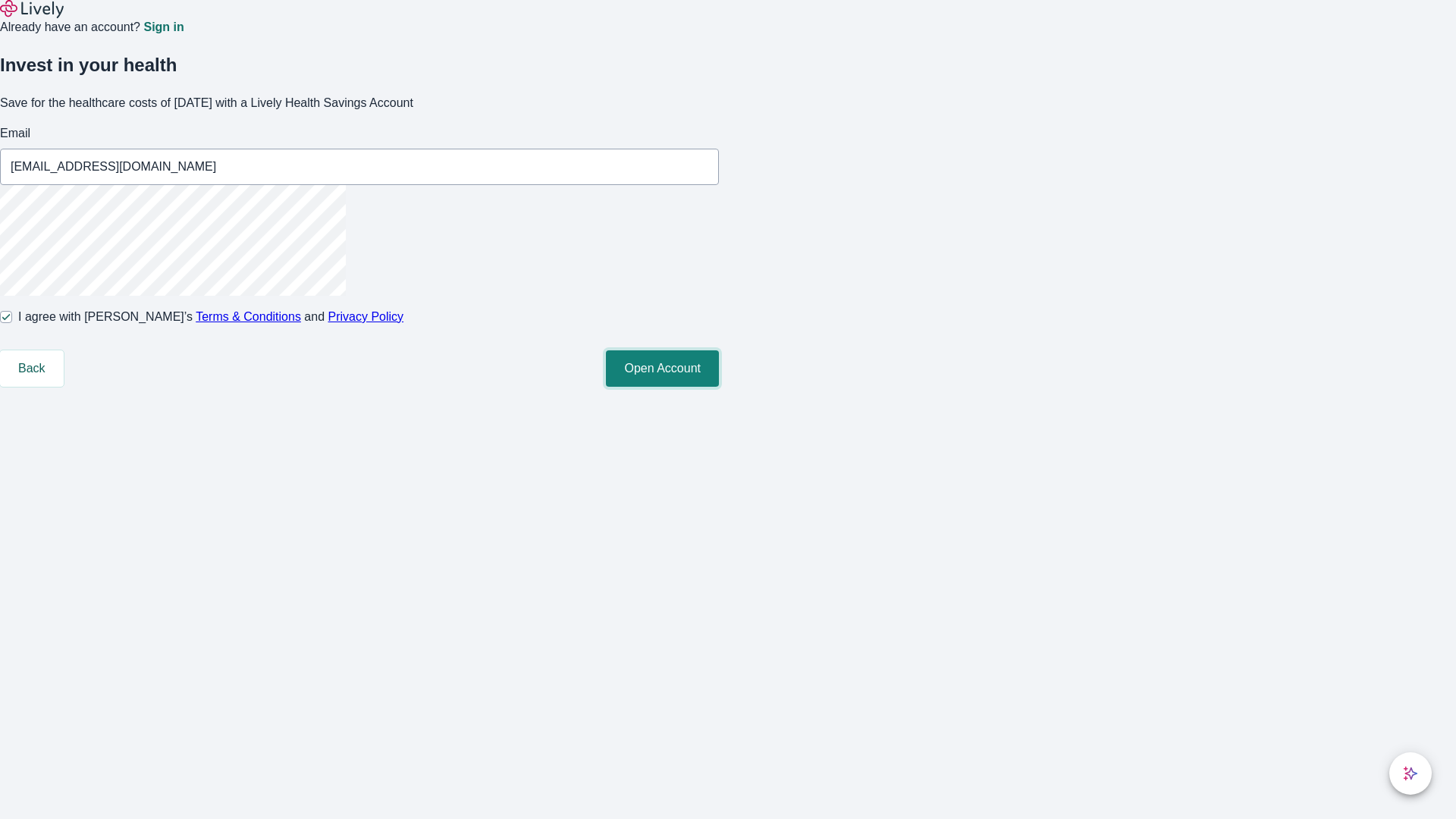
click at [719, 387] on button "Open Account" at bounding box center [662, 368] width 113 height 36
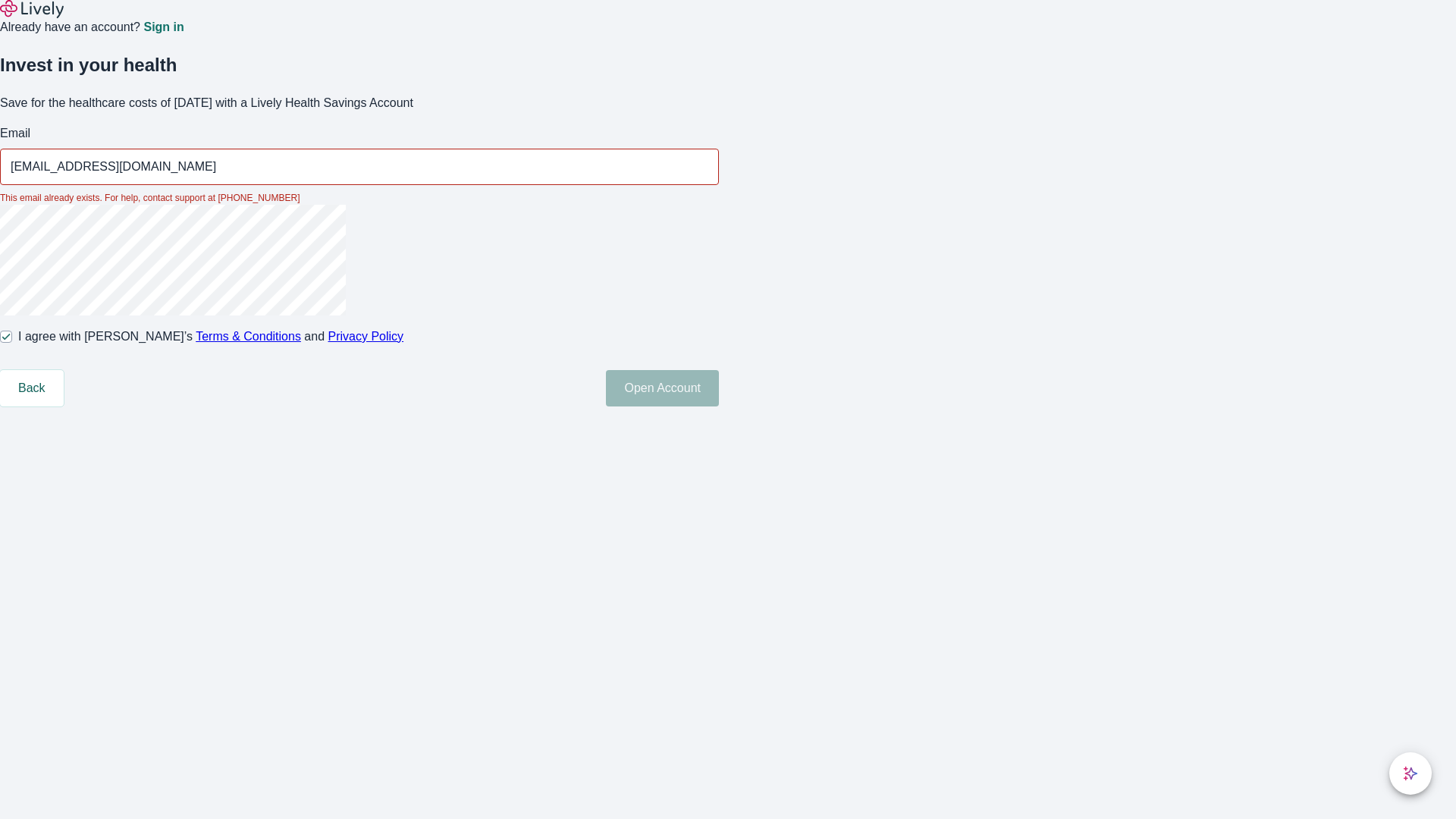
type input "Ben_Bradtke24250810071947@gmail.com"
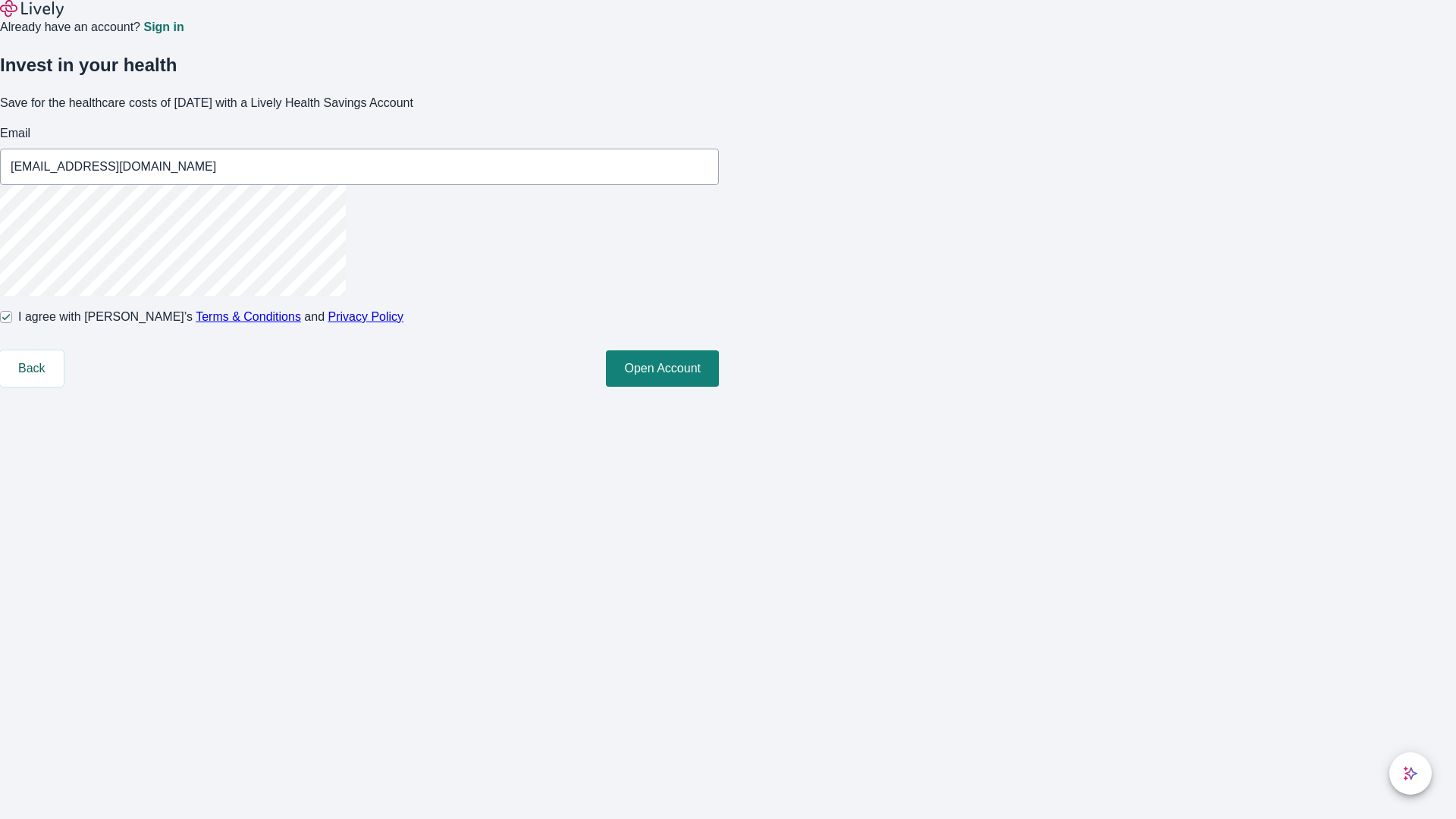
click at [12, 323] on input "I agree with Lively’s Terms & Conditions and Privacy Policy" at bounding box center [6, 317] width 12 height 12
checkbox input "false"
type input "Giles.Raynor250810071947@hotmail.com"
click at [12, 323] on input "I agree with Lively’s Terms & Conditions and Privacy Policy" at bounding box center [6, 317] width 12 height 12
checkbox input "true"
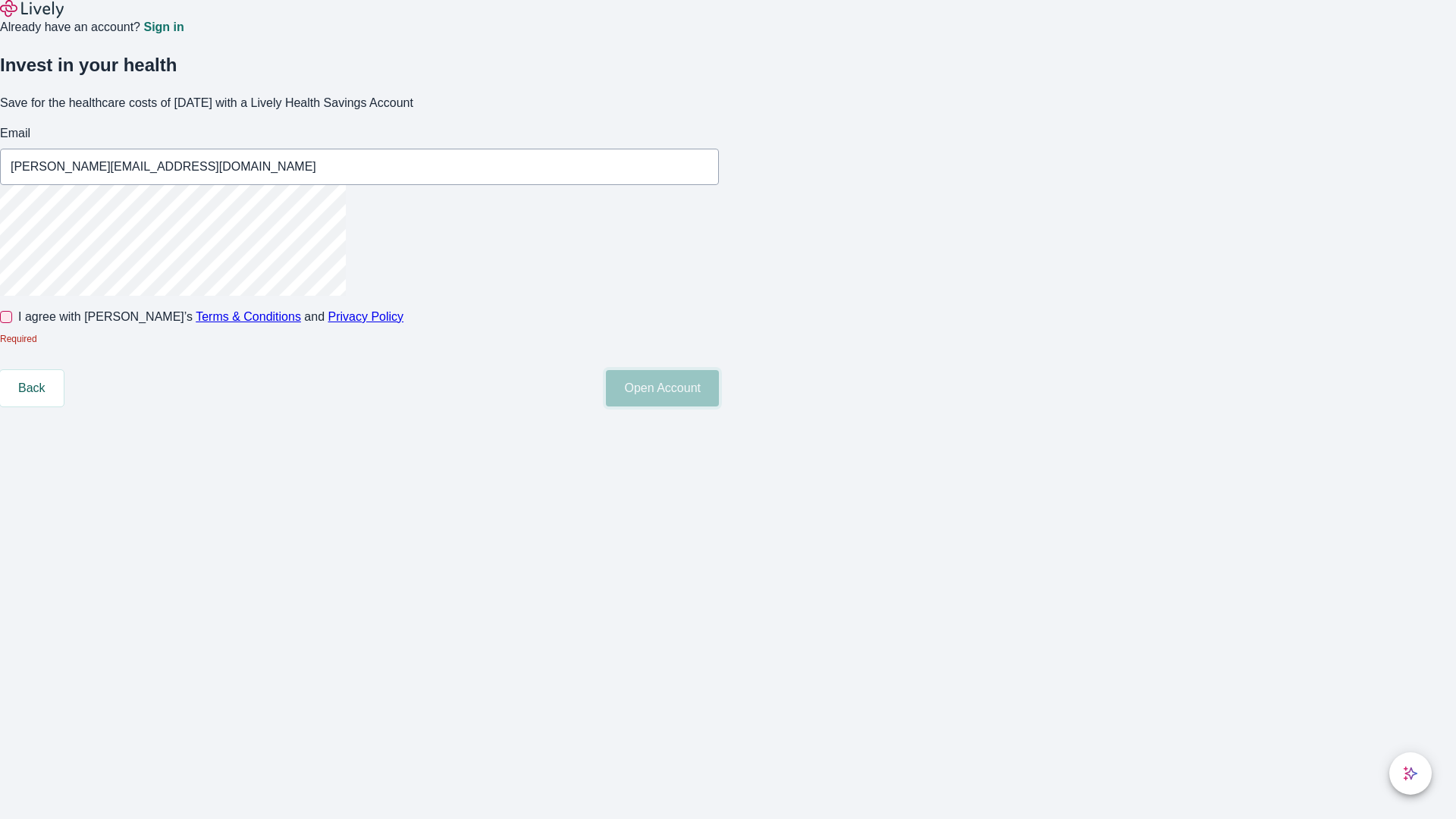
click at [719, 407] on button "Open Account" at bounding box center [662, 388] width 113 height 36
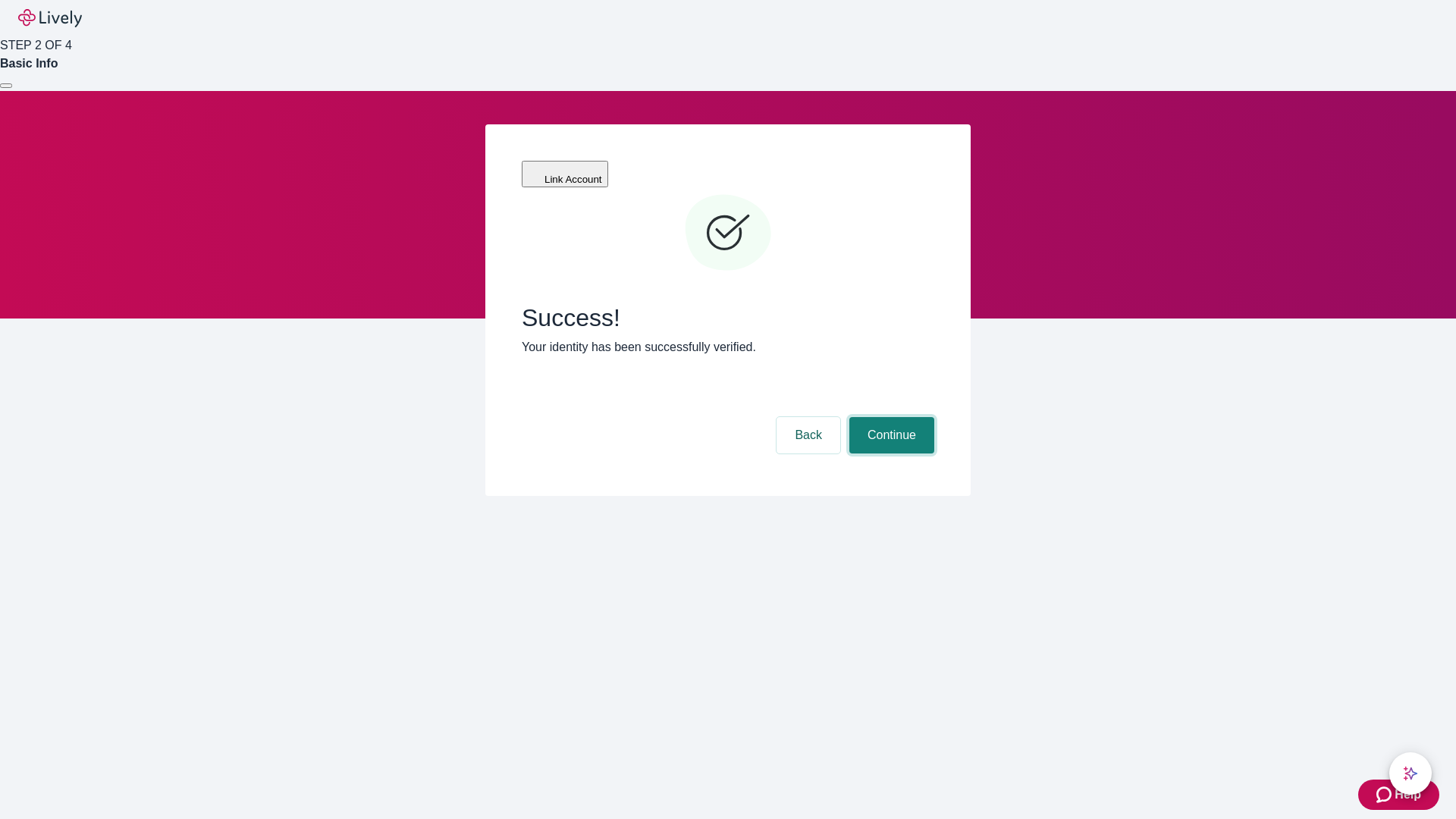
click at [890, 417] on button "Continue" at bounding box center [892, 435] width 85 height 36
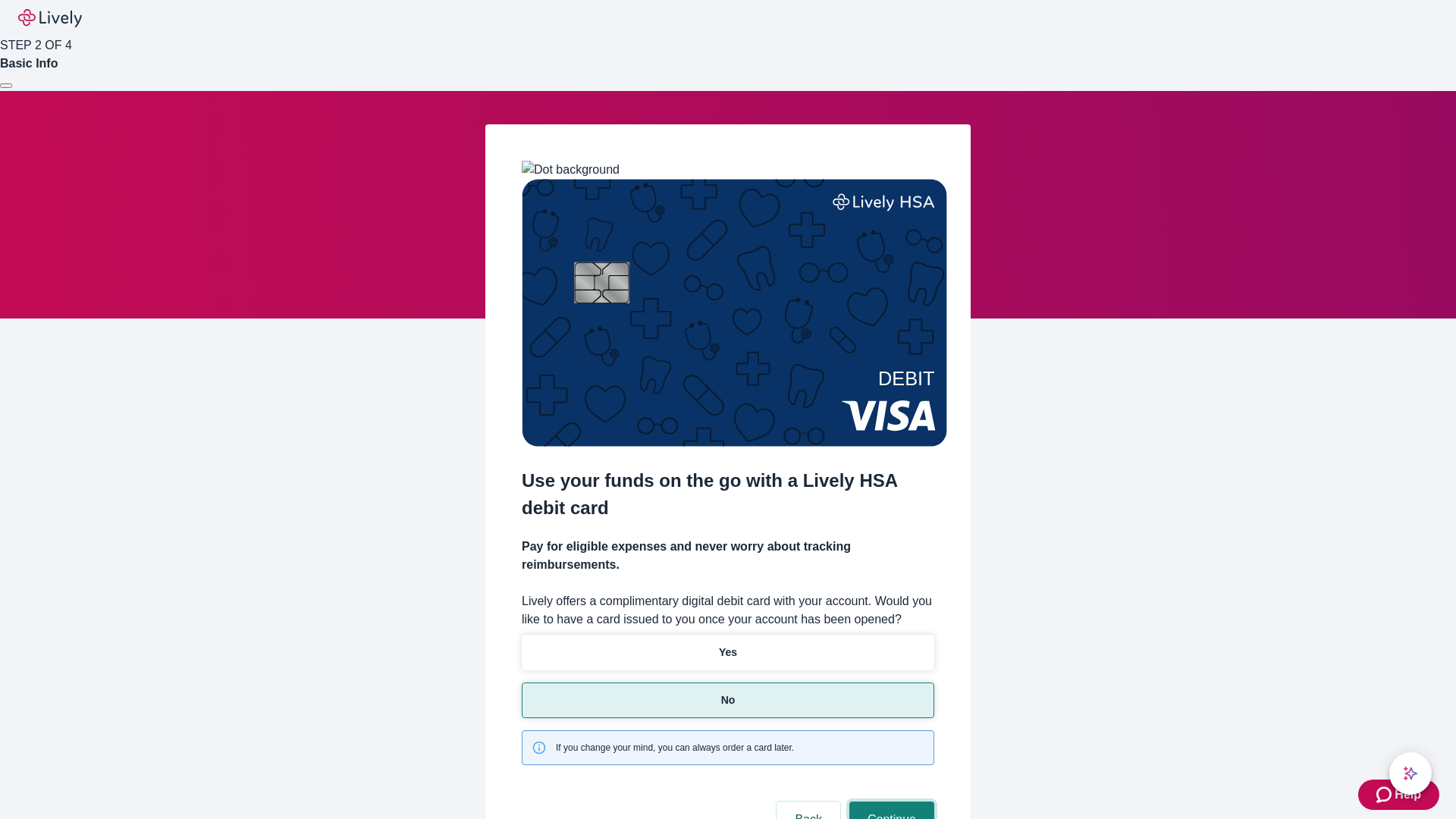
click at [890, 802] on button "Continue" at bounding box center [892, 820] width 85 height 36
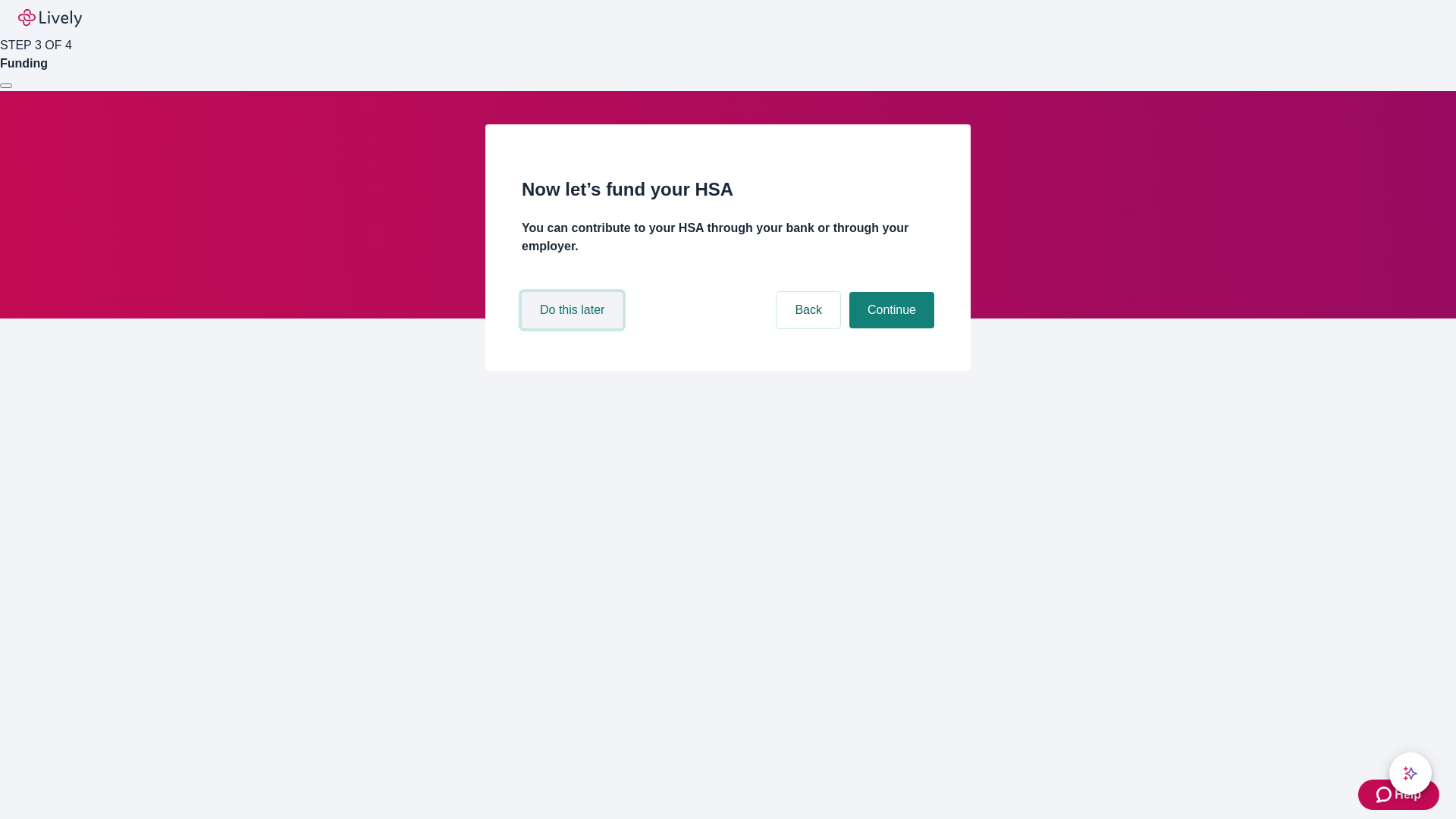
click at [574, 328] on button "Do this later" at bounding box center [572, 310] width 101 height 36
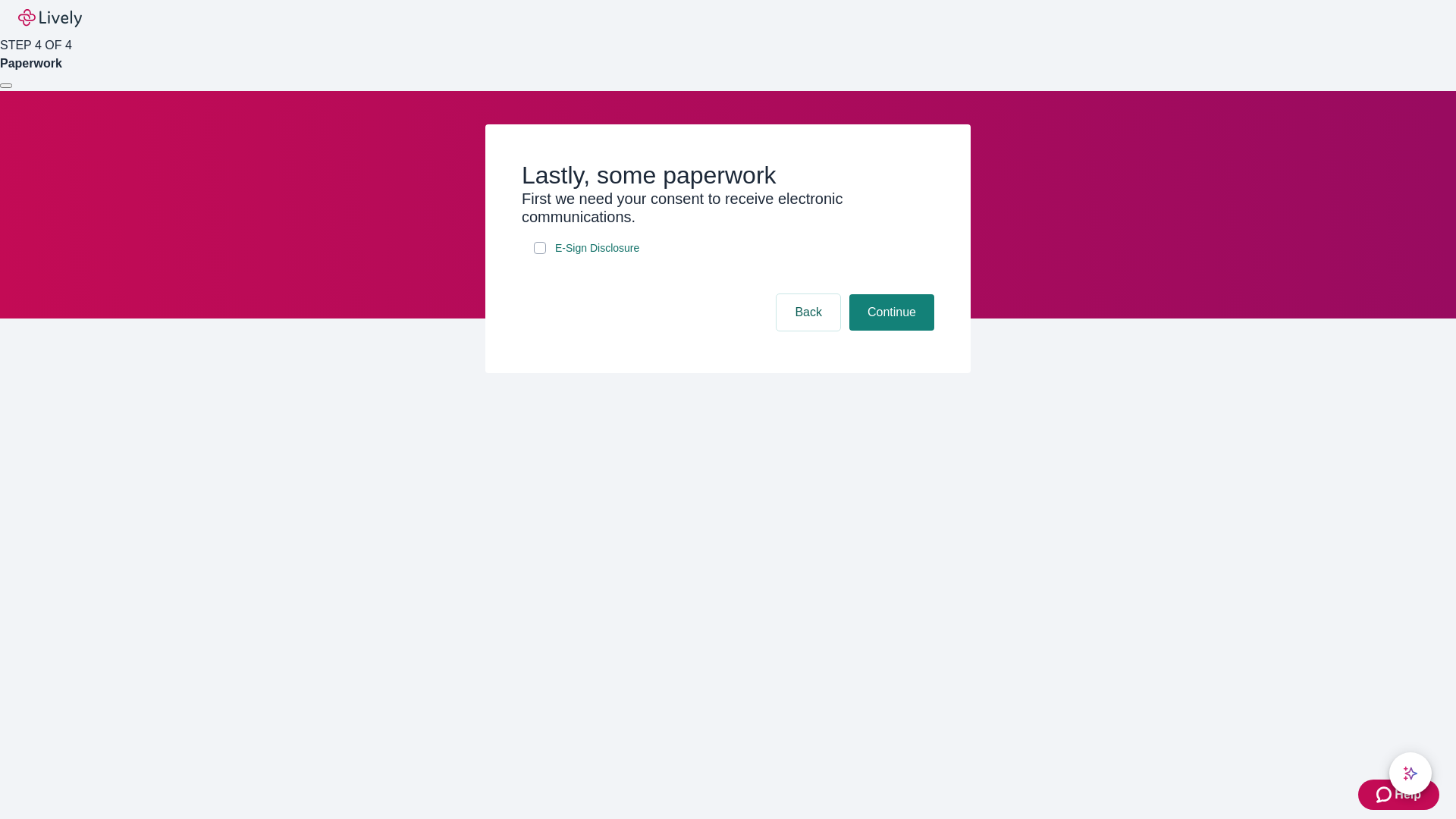
click at [540, 254] on input "E-Sign Disclosure" at bounding box center [540, 248] width 12 height 12
checkbox input "true"
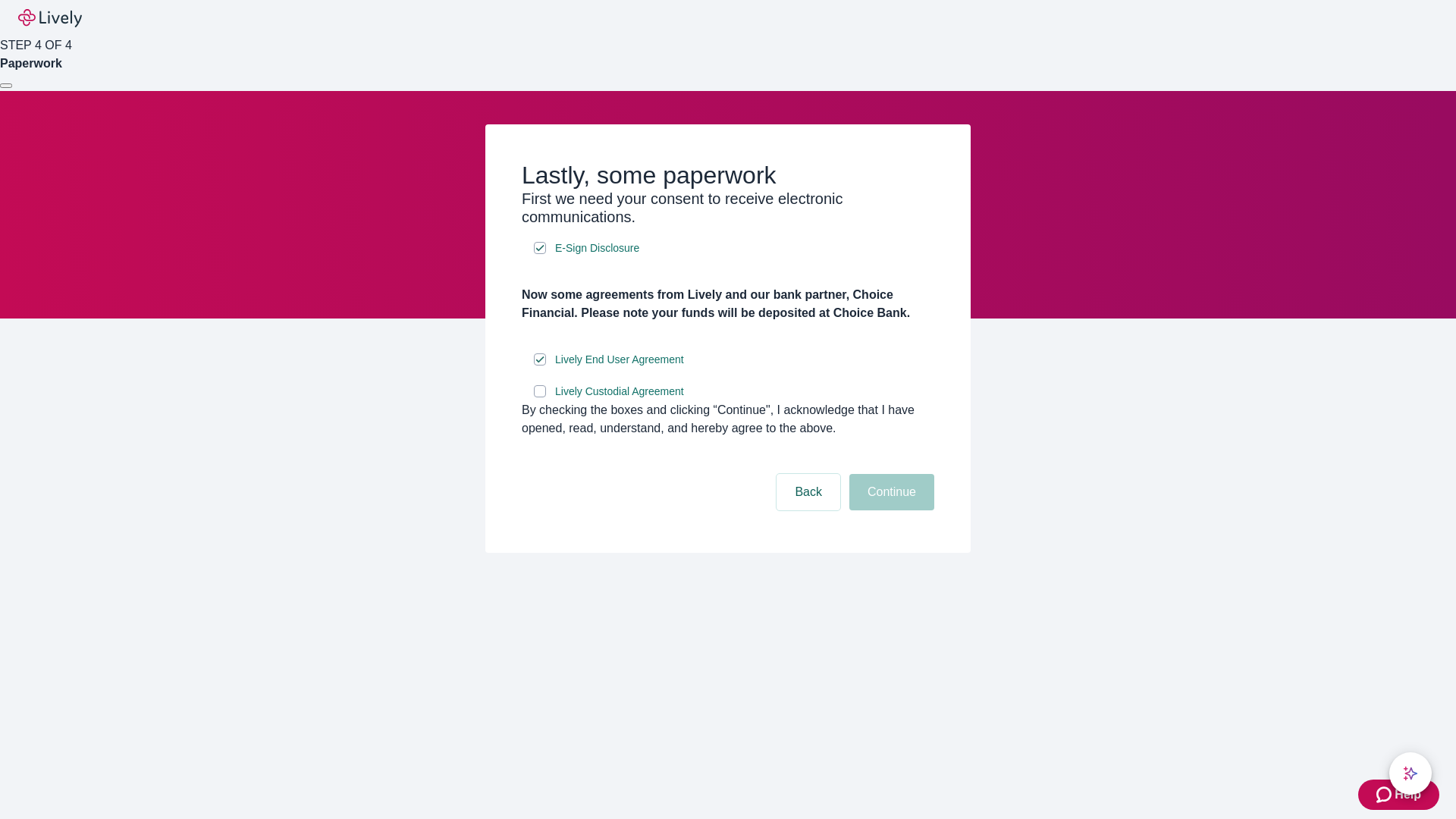
click at [540, 398] on input "Lively Custodial Agreement" at bounding box center [540, 391] width 12 height 12
checkbox input "true"
click at [890, 510] on button "Continue" at bounding box center [892, 492] width 85 height 36
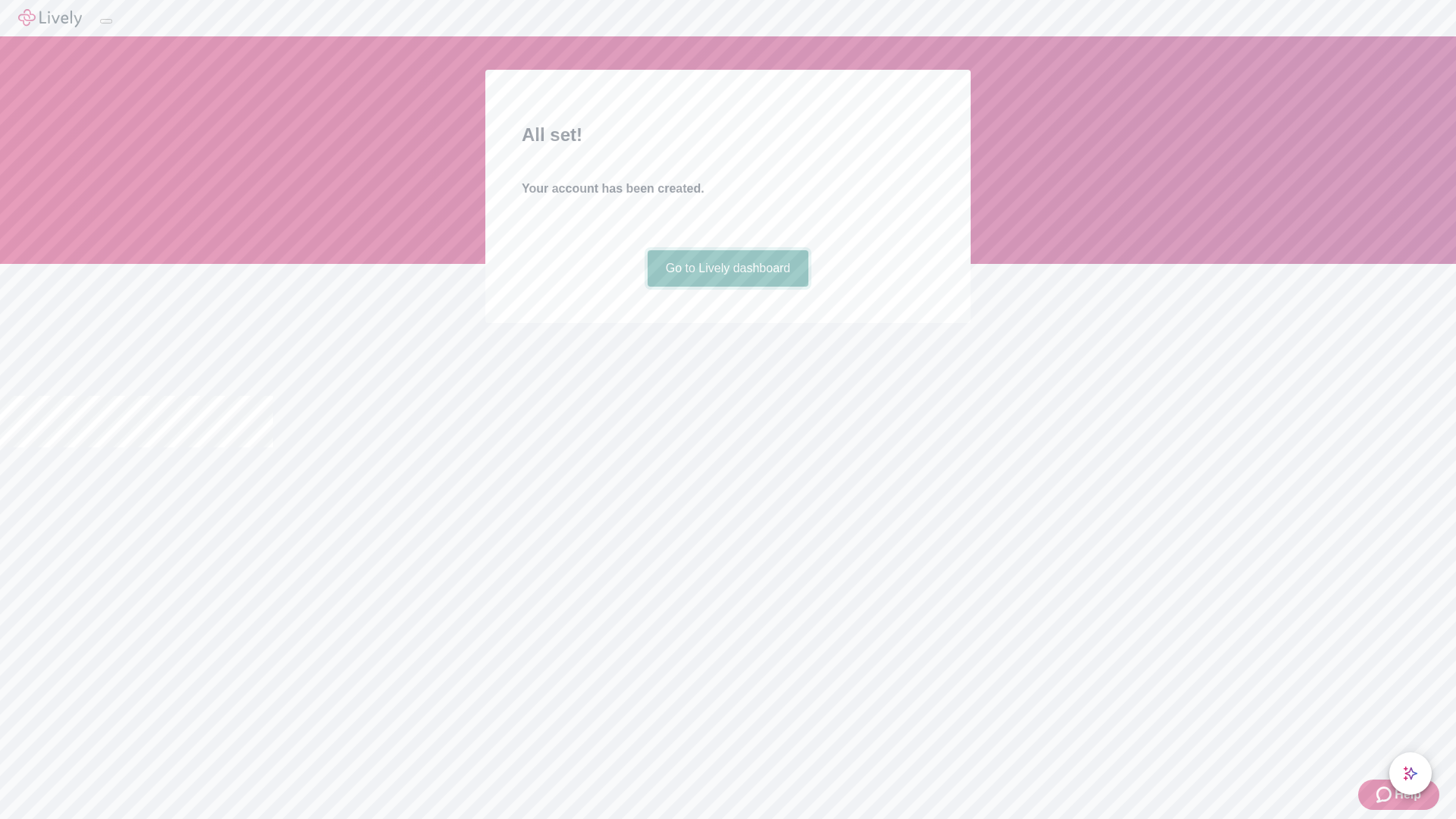
click at [728, 287] on link "Go to Lively dashboard" at bounding box center [728, 268] width 162 height 36
